Goal: Task Accomplishment & Management: Manage account settings

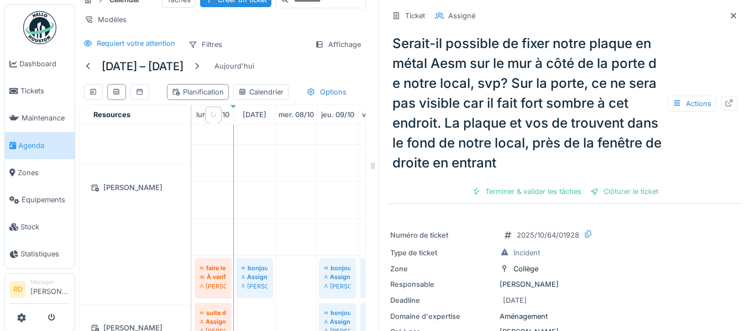
scroll to position [491, 0]
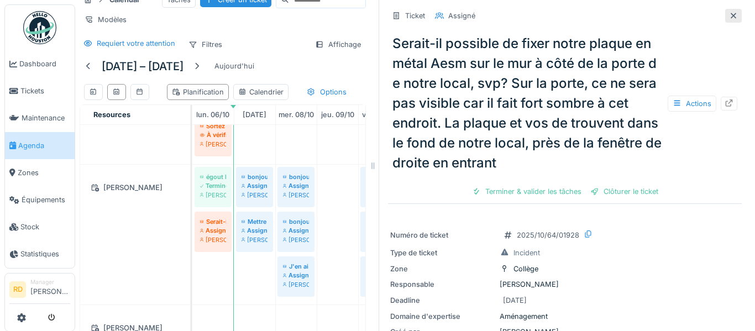
click at [738, 15] on div at bounding box center [733, 16] width 17 height 14
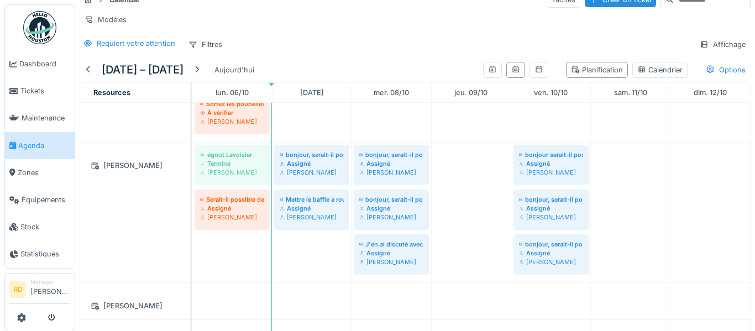
scroll to position [11, 0]
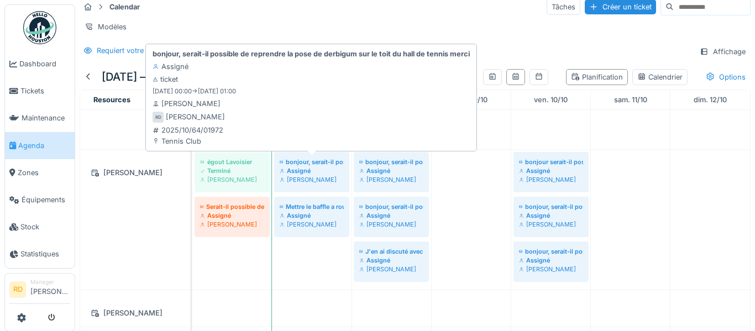
click at [316, 177] on div "[PERSON_NAME]" at bounding box center [312, 179] width 64 height 9
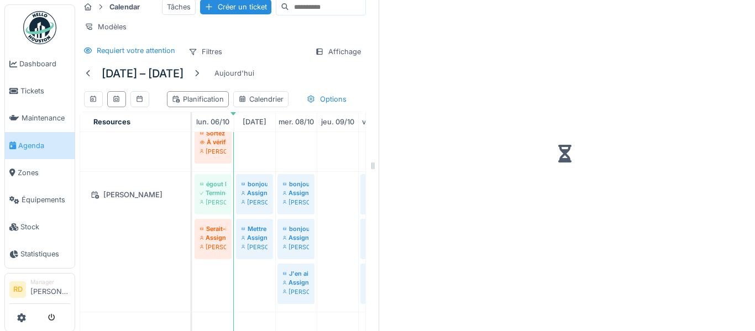
scroll to position [18, 0]
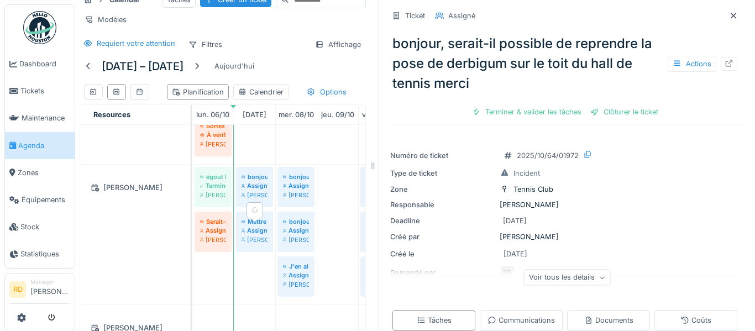
click at [255, 235] on div "Assigné" at bounding box center [255, 230] width 26 height 9
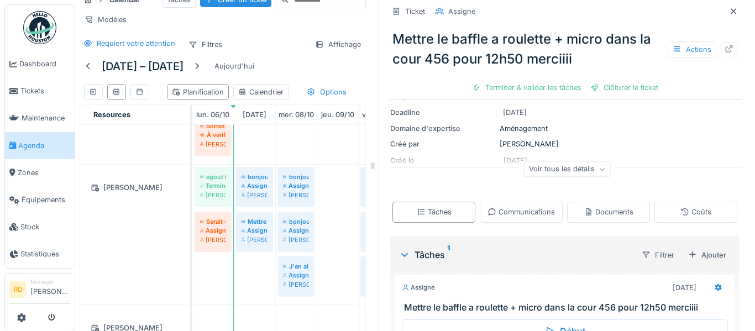
scroll to position [80, 0]
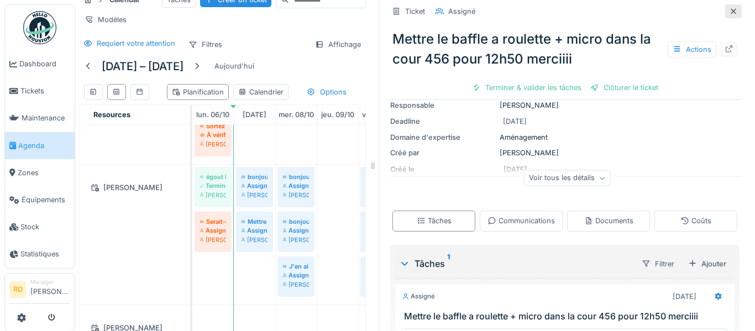
click at [732, 9] on icon at bounding box center [733, 11] width 9 height 7
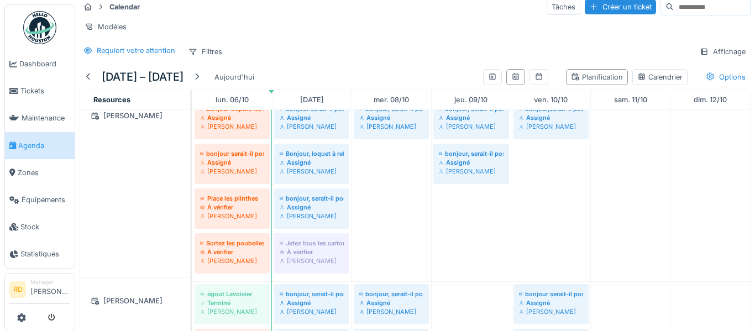
scroll to position [359, 0]
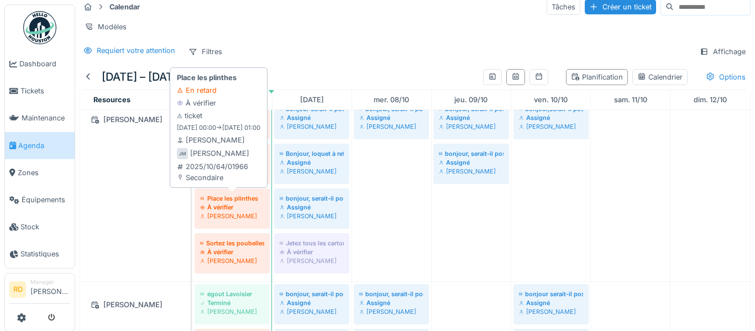
click at [227, 217] on div "Joel Miras" at bounding box center [232, 216] width 64 height 9
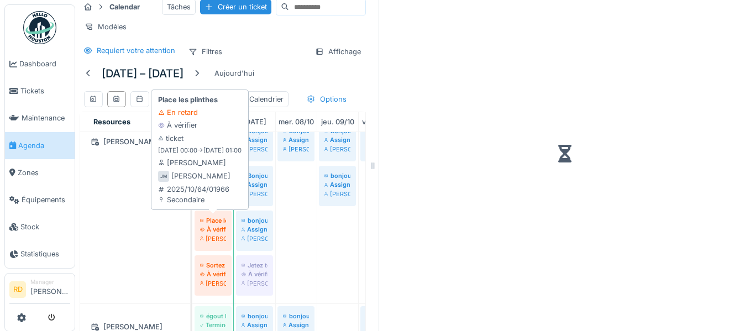
scroll to position [18, 0]
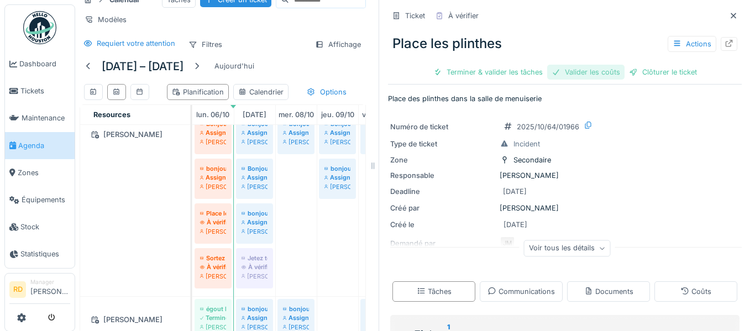
click at [603, 71] on div "Valider les coûts" at bounding box center [585, 72] width 77 height 15
click at [547, 74] on div "Terminer & valider les tâches" at bounding box center [527, 72] width 118 height 15
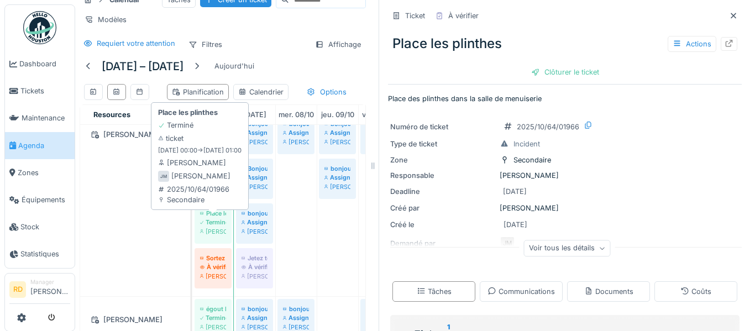
click at [221, 236] on div "Joel Miras" at bounding box center [213, 231] width 26 height 9
click at [214, 263] on div "Sortez les poubelles" at bounding box center [213, 258] width 26 height 9
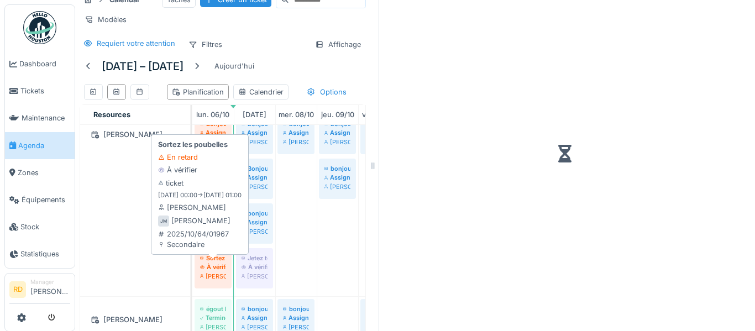
click at [214, 263] on div "Sortez les poubelles" at bounding box center [213, 258] width 26 height 9
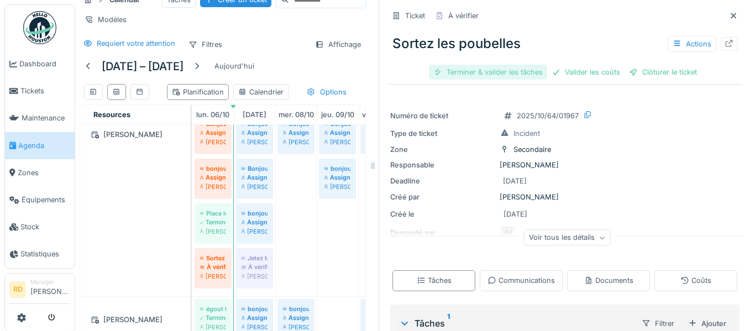
click at [521, 71] on div "Terminer & valider les tâches" at bounding box center [488, 72] width 118 height 15
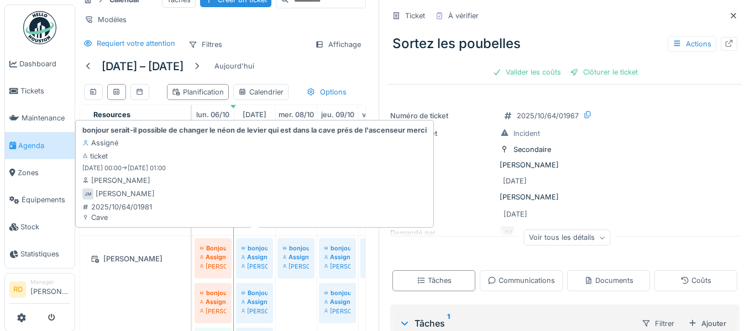
scroll to position [287, 0]
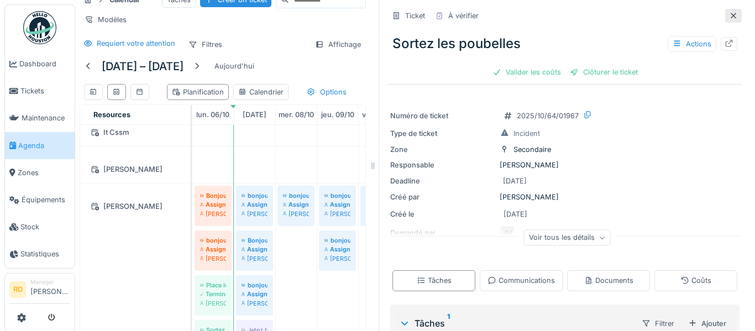
click at [735, 13] on icon at bounding box center [733, 15] width 9 height 7
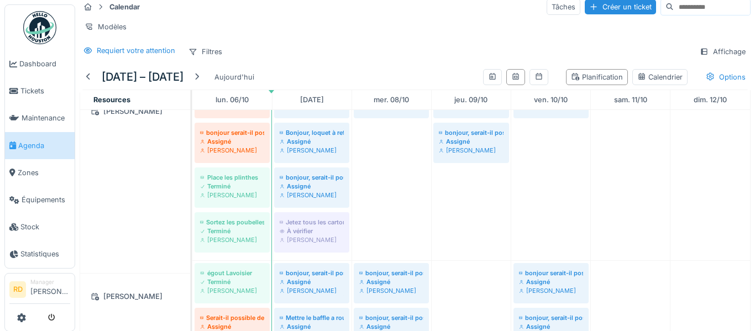
scroll to position [380, 0]
click at [86, 74] on div at bounding box center [88, 77] width 9 height 11
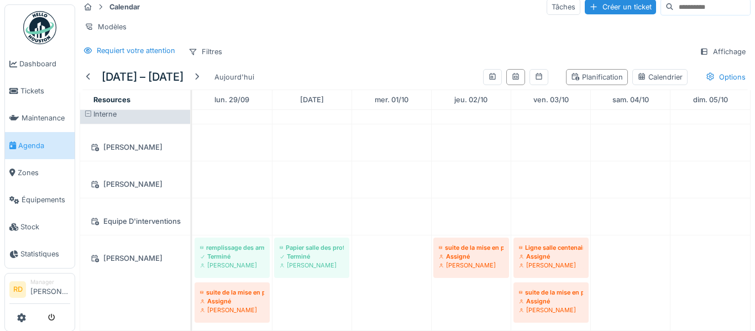
scroll to position [17, 0]
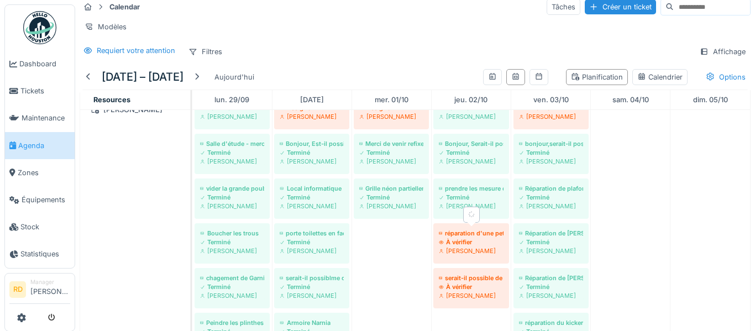
click at [464, 249] on div "Joel Miras" at bounding box center [471, 250] width 65 height 9
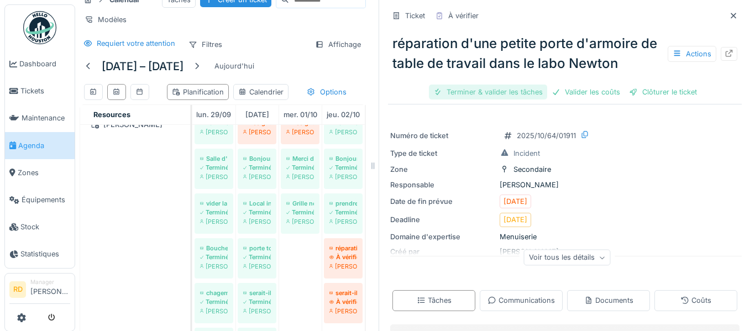
click at [495, 91] on div "Terminer & valider les tâches" at bounding box center [488, 92] width 118 height 15
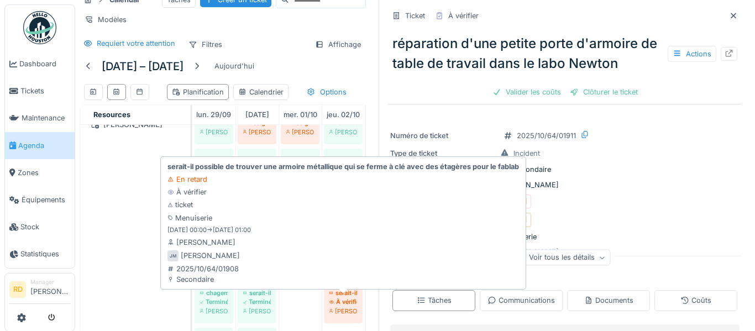
click at [340, 306] on div "À vérifier" at bounding box center [343, 301] width 28 height 9
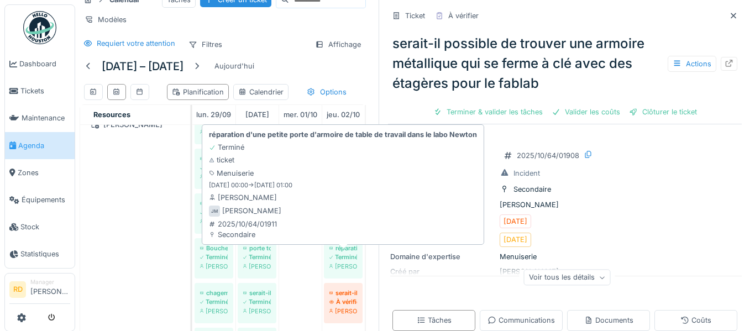
click at [343, 269] on div "Joel Miras" at bounding box center [343, 266] width 28 height 9
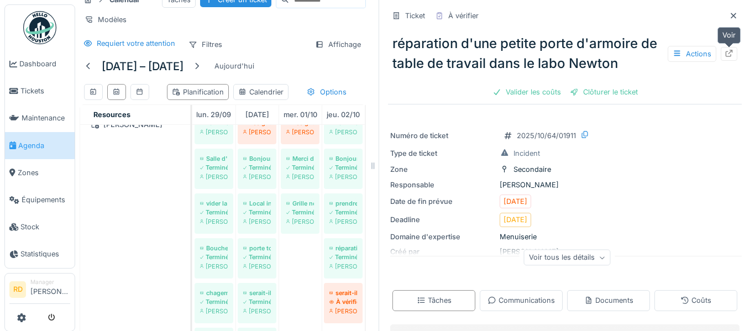
click at [728, 56] on icon at bounding box center [729, 53] width 7 height 7
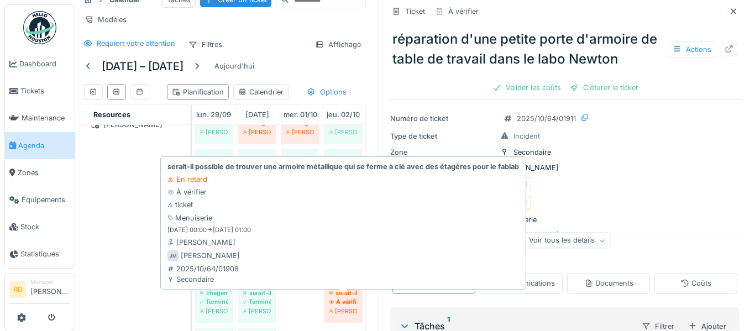
click at [339, 306] on div "À vérifier" at bounding box center [343, 301] width 28 height 9
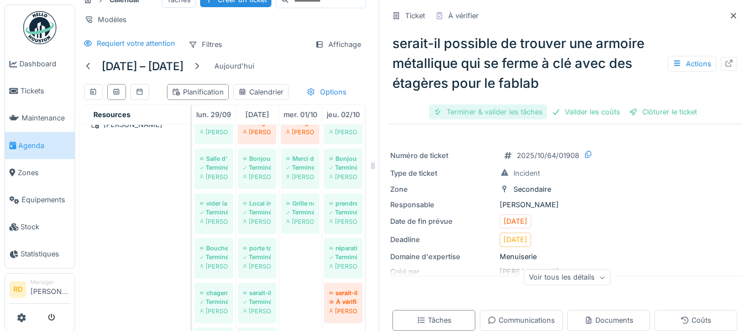
click at [505, 112] on div "Terminer & valider les tâches" at bounding box center [488, 111] width 118 height 15
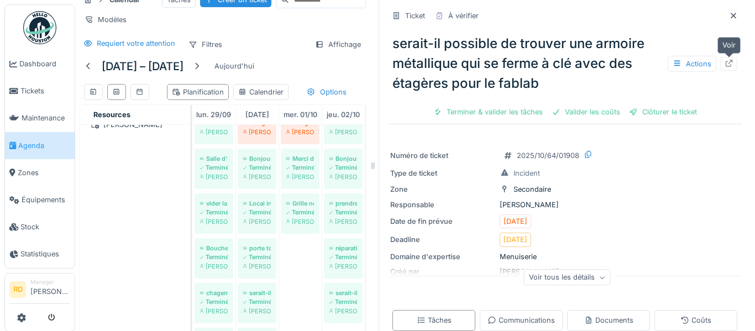
click at [730, 66] on icon at bounding box center [729, 63] width 9 height 7
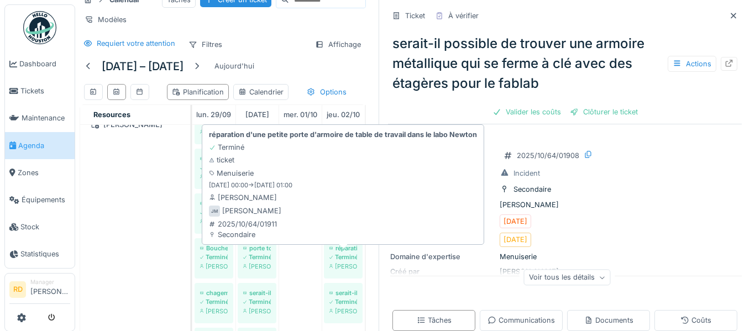
click at [347, 261] on div "Terminé" at bounding box center [343, 257] width 28 height 9
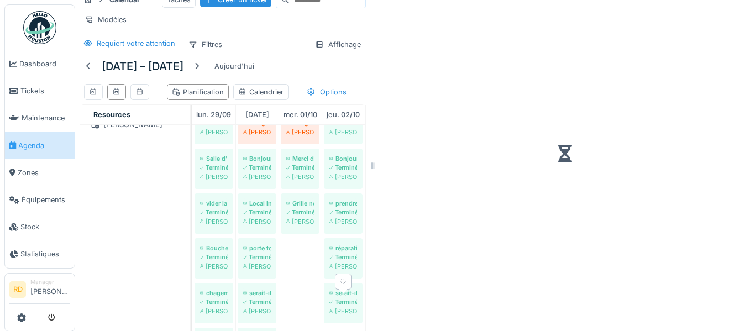
click at [343, 297] on div "serait-il possible de trouver une armoire métallique qui se ferme à clé avec de…" at bounding box center [343, 292] width 28 height 9
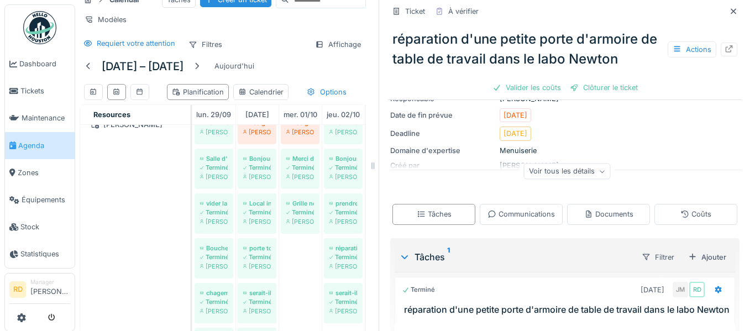
scroll to position [91, 0]
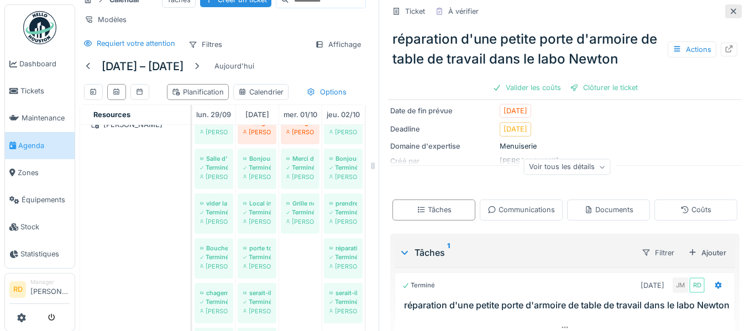
click at [739, 7] on div at bounding box center [733, 11] width 17 height 14
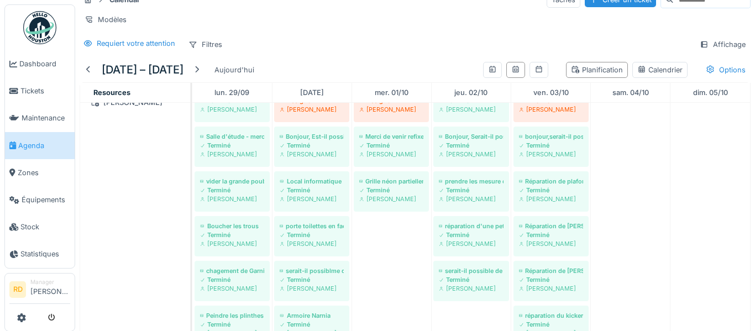
scroll to position [11, 0]
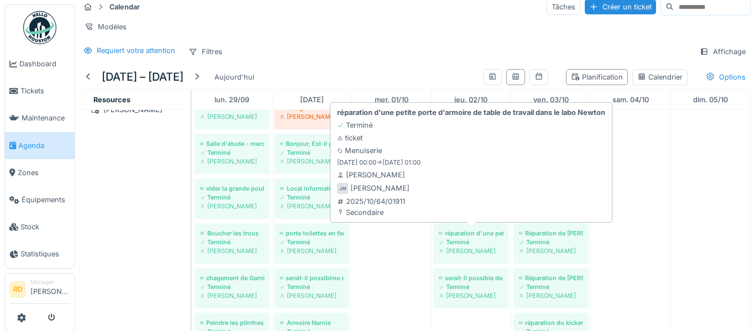
click at [468, 253] on div "Joel Miras" at bounding box center [471, 250] width 65 height 9
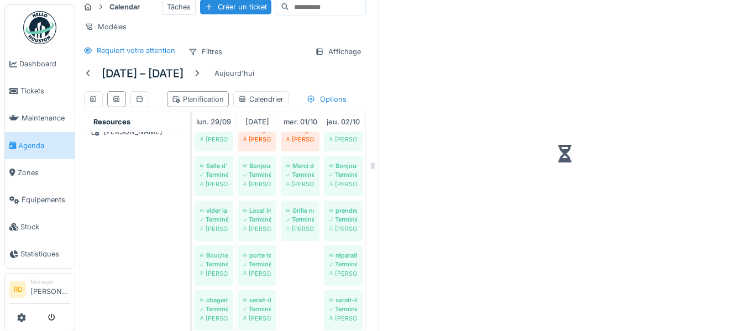
scroll to position [18, 0]
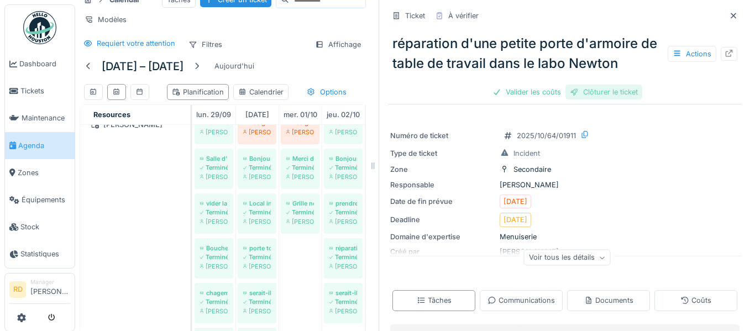
click at [606, 93] on div "Clôturer le ticket" at bounding box center [603, 92] width 77 height 15
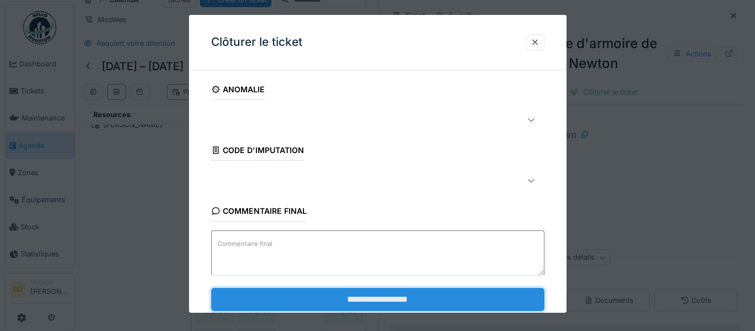
click at [414, 302] on input "**********" at bounding box center [377, 298] width 333 height 23
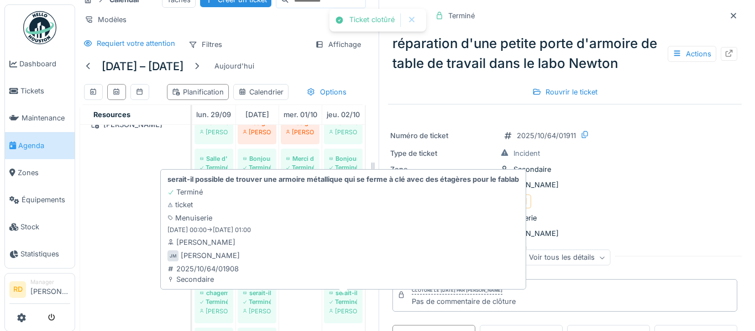
click at [335, 306] on div "Terminé" at bounding box center [343, 301] width 28 height 9
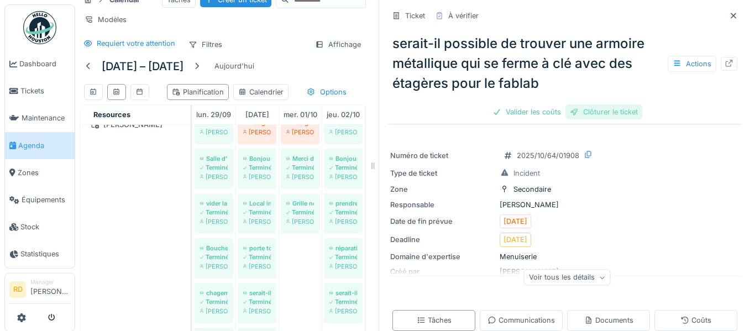
click at [602, 117] on div "Clôturer le ticket" at bounding box center [603, 111] width 77 height 15
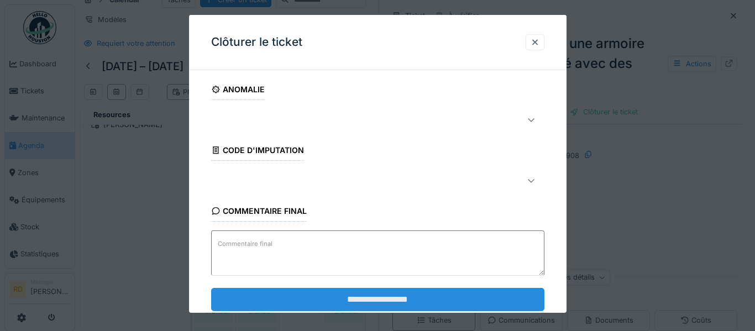
click at [391, 304] on input "**********" at bounding box center [377, 298] width 333 height 23
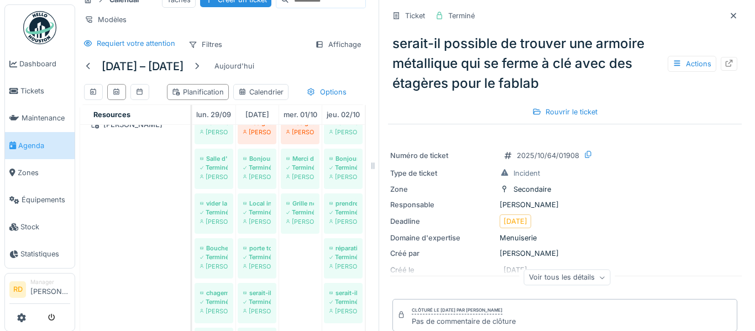
click at [731, 14] on icon at bounding box center [733, 15] width 9 height 7
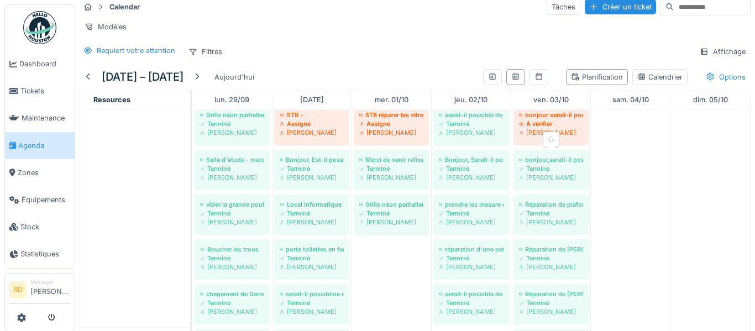
scroll to position [182, 0]
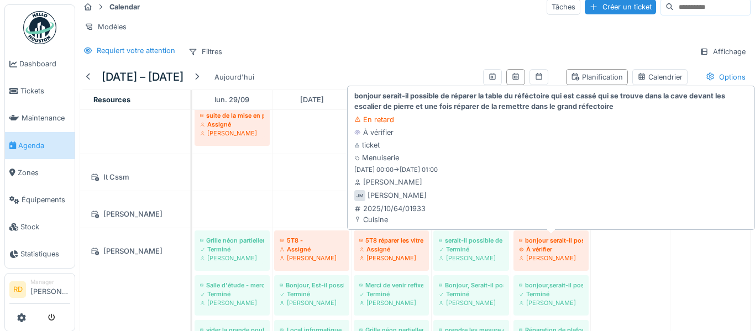
click at [550, 257] on div "Joel Miras" at bounding box center [551, 258] width 64 height 9
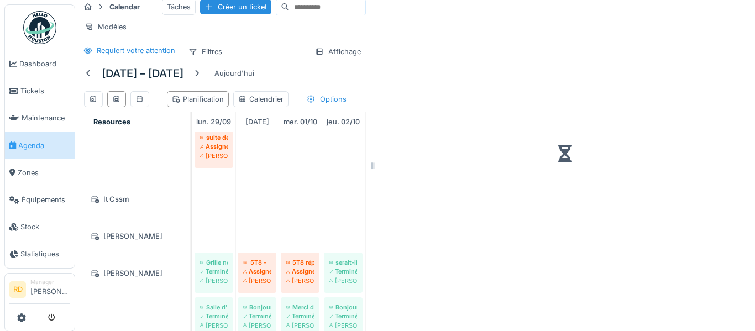
scroll to position [18, 0]
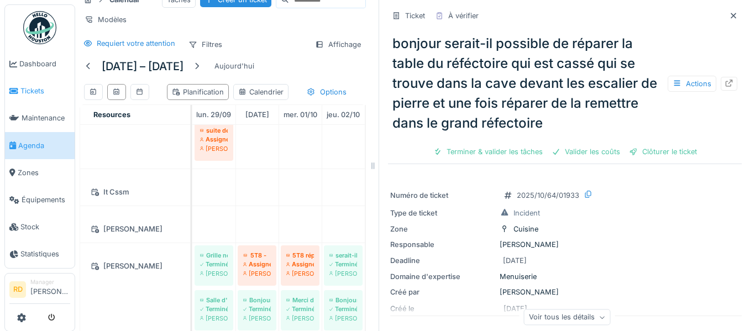
click at [27, 98] on link "Tickets" at bounding box center [40, 90] width 70 height 27
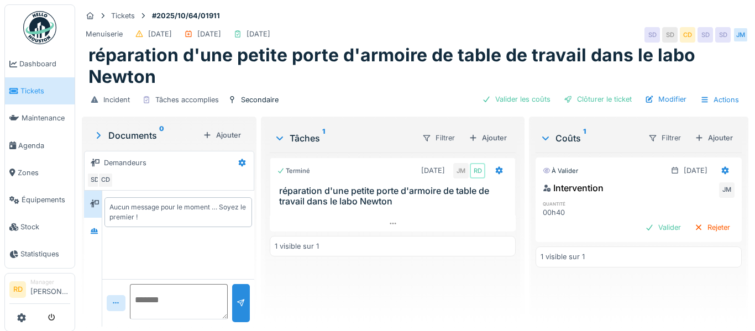
click at [439, 99] on div "Incident Tâches accomplies Secondaire Valider les coûts Clôturer le ticket Modi…" at bounding box center [415, 99] width 667 height 25
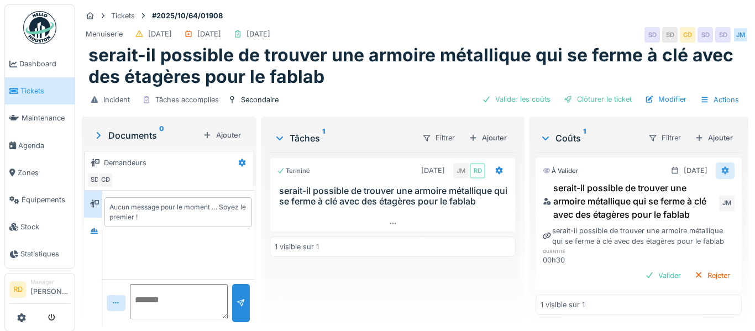
click at [725, 173] on icon at bounding box center [725, 171] width 7 height 8
click at [706, 195] on div "Modifier" at bounding box center [705, 195] width 54 height 17
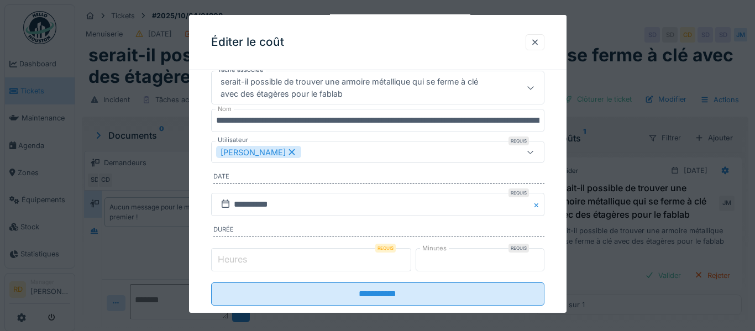
scroll to position [51, 0]
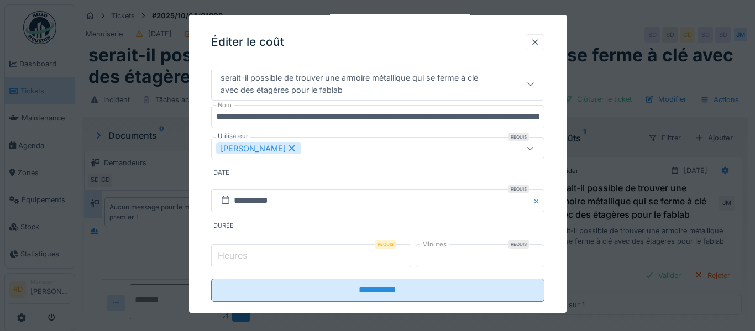
click at [369, 144] on div "Joel Miras" at bounding box center [357, 148] width 282 height 12
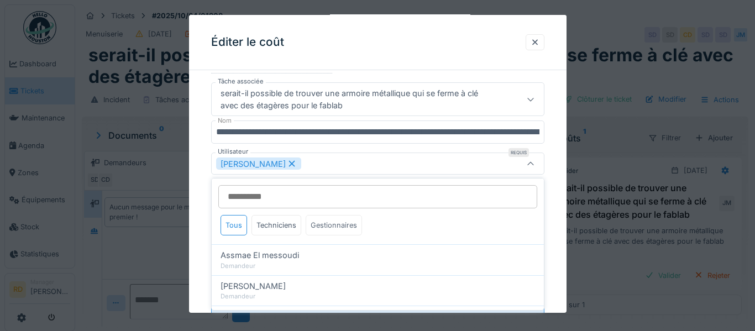
click at [324, 223] on div "Gestionnaires" at bounding box center [334, 225] width 56 height 20
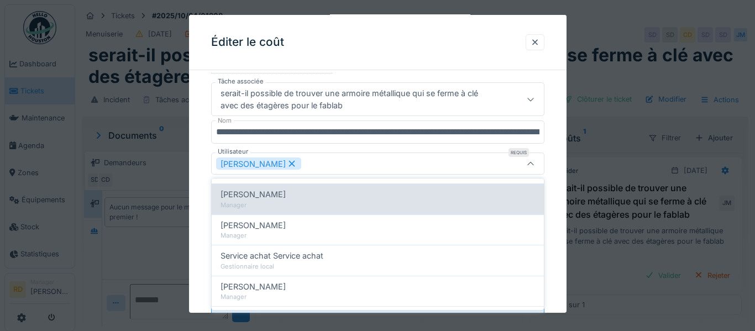
scroll to position [169, 0]
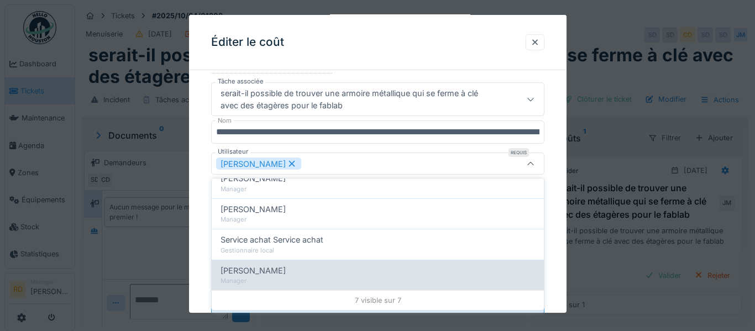
click at [296, 267] on div "Stéphane Dardenne" at bounding box center [378, 271] width 314 height 12
type input "*********"
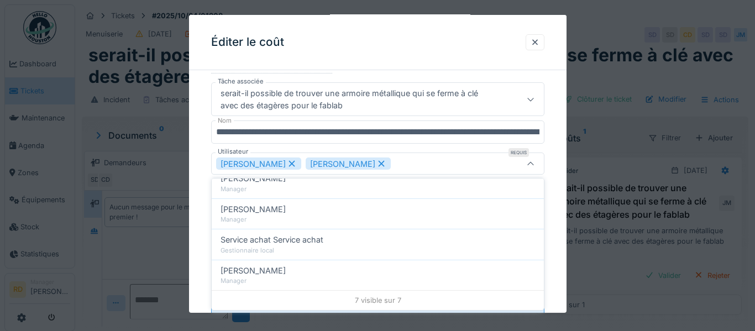
click at [447, 162] on div "Joel Miras Stéphane Dardenne" at bounding box center [357, 164] width 282 height 12
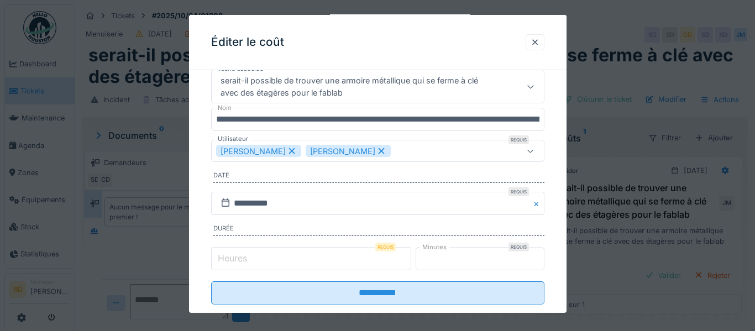
scroll to position [71, 0]
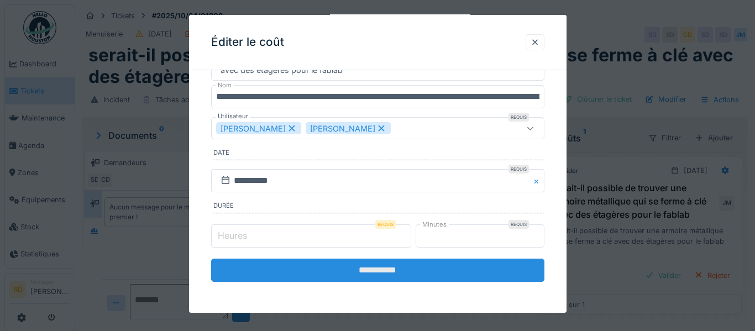
click at [397, 274] on input "**********" at bounding box center [377, 270] width 333 height 23
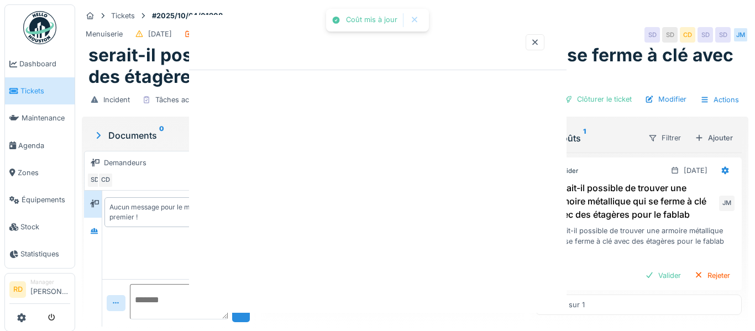
scroll to position [0, 0]
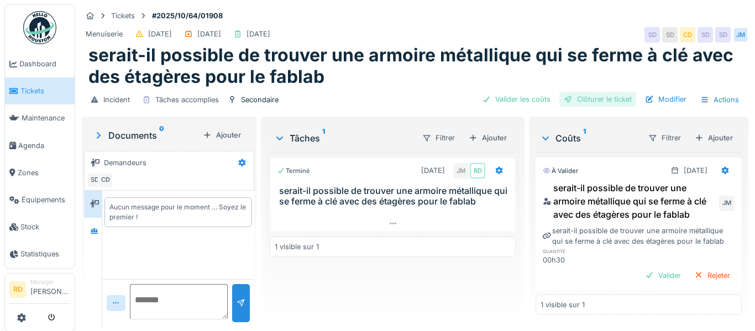
click at [611, 102] on div "Clôturer le ticket" at bounding box center [597, 99] width 77 height 15
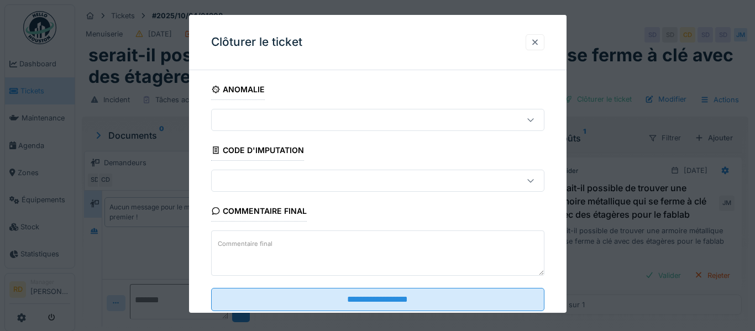
click at [537, 40] on div at bounding box center [535, 42] width 9 height 11
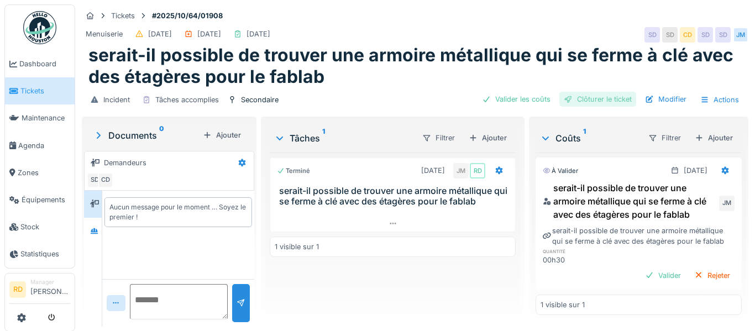
click at [593, 101] on div "Clôturer le ticket" at bounding box center [597, 99] width 77 height 15
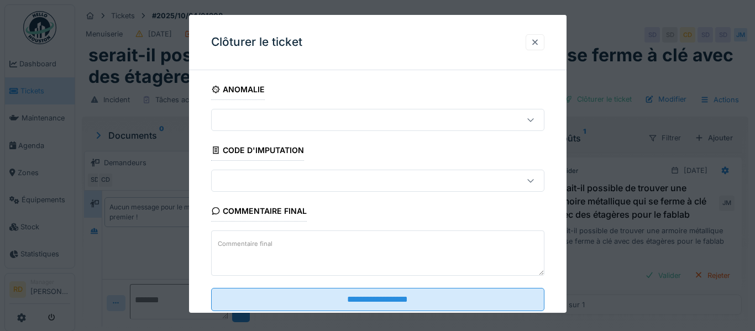
click at [535, 46] on div at bounding box center [535, 42] width 9 height 11
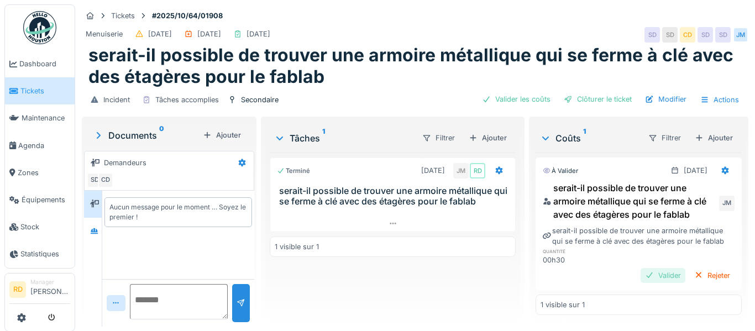
click at [668, 276] on div "Valider" at bounding box center [663, 275] width 45 height 15
click at [596, 97] on div "Clôturer le ticket" at bounding box center [597, 99] width 77 height 15
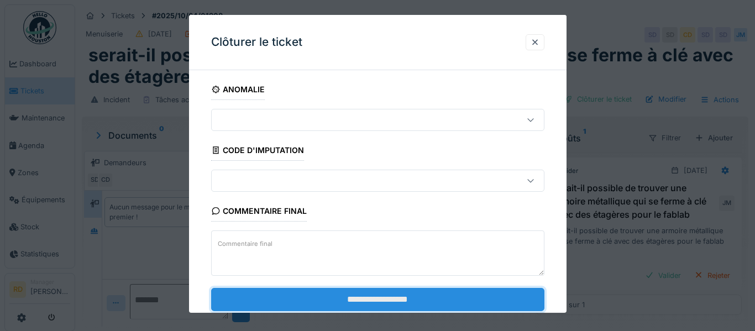
click at [409, 296] on input "**********" at bounding box center [377, 298] width 333 height 23
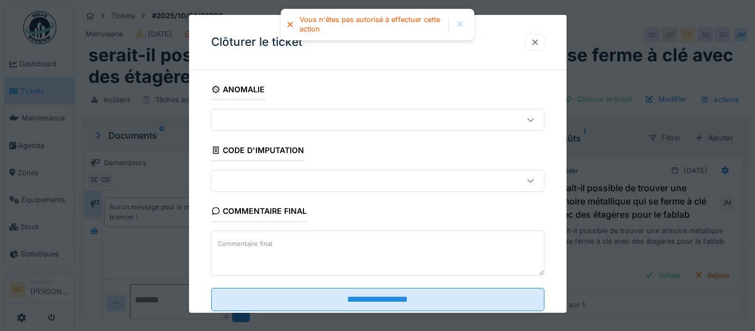
click at [538, 37] on div at bounding box center [535, 42] width 9 height 11
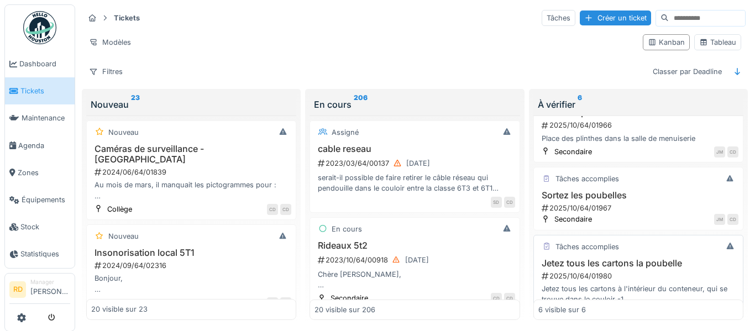
scroll to position [332, 0]
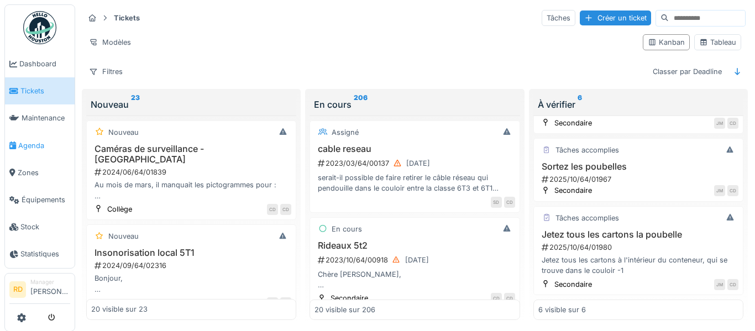
click at [31, 147] on span "Agenda" at bounding box center [44, 145] width 52 height 11
